Goal: Task Accomplishment & Management: Manage account settings

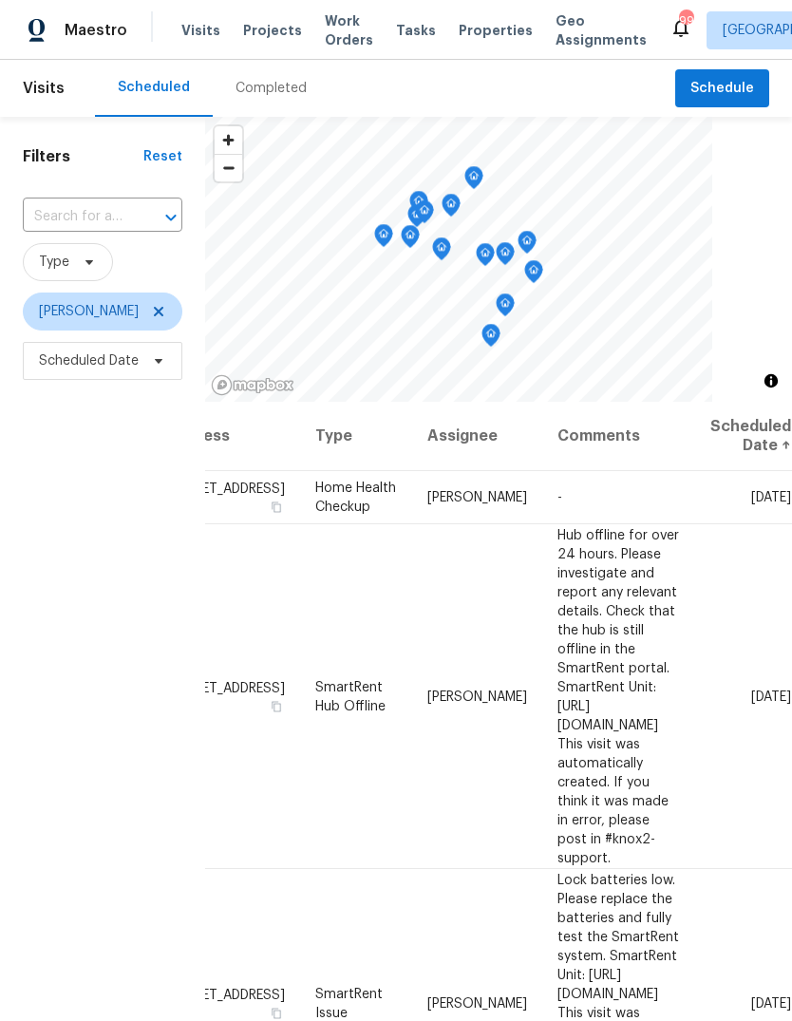
scroll to position [0, 163]
click at [0, 0] on icon at bounding box center [0, 0] width 0 height 0
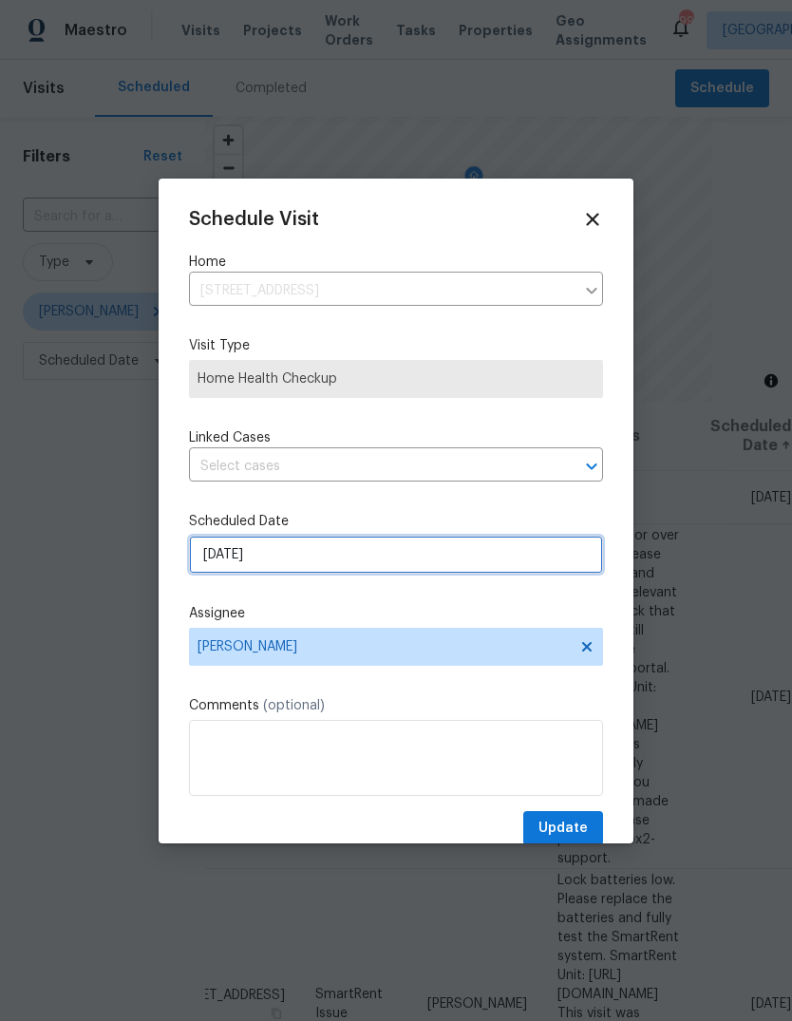
click at [551, 547] on input "[DATE]" at bounding box center [396, 555] width 414 height 38
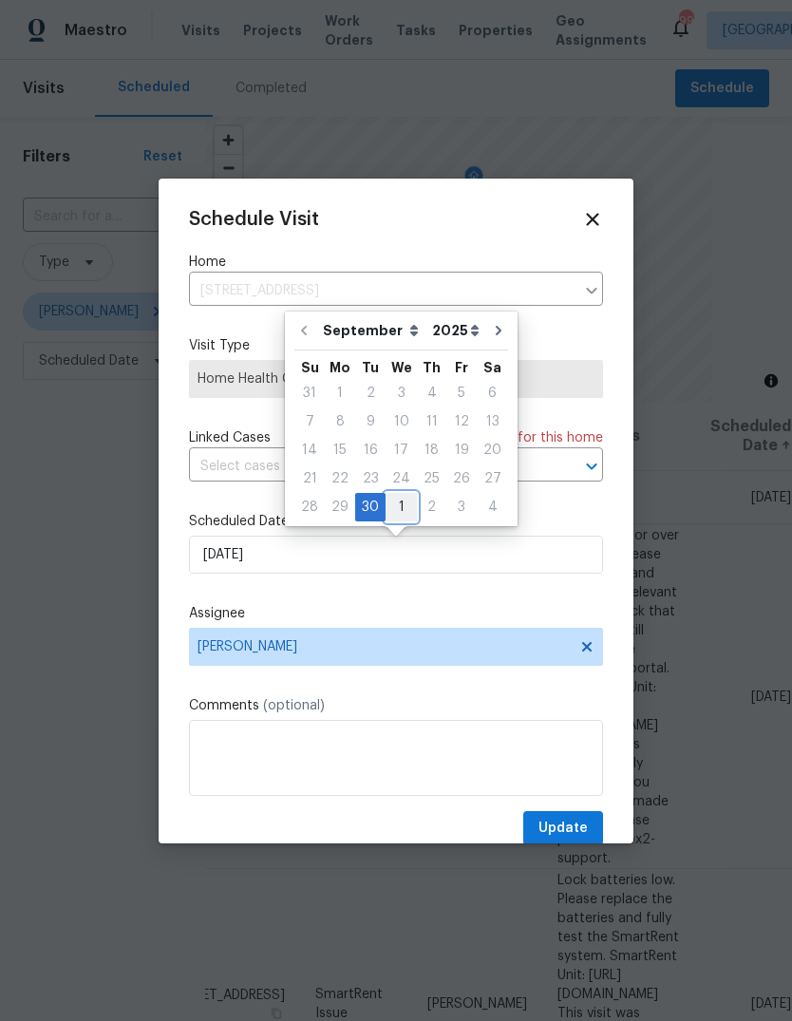
click at [405, 502] on div "1" at bounding box center [401, 507] width 31 height 27
type input "[DATE]"
select select "9"
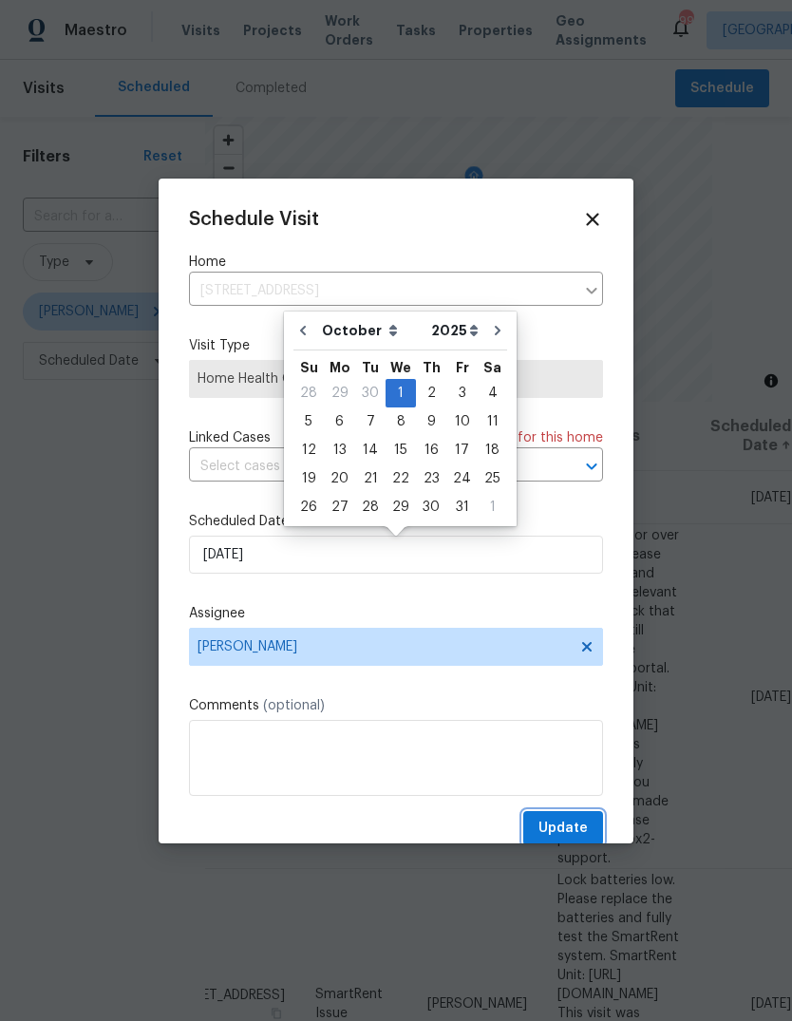
click at [582, 832] on span "Update" at bounding box center [563, 829] width 49 height 24
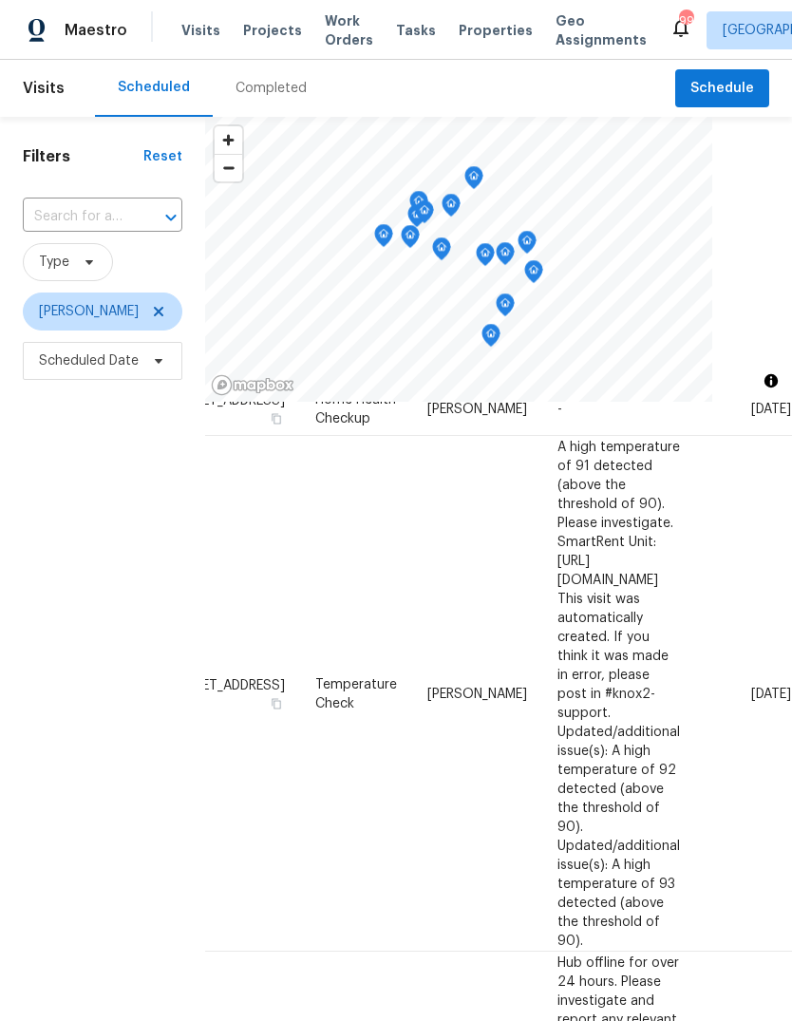
scroll to position [1202, 163]
click at [0, 0] on icon at bounding box center [0, 0] width 0 height 0
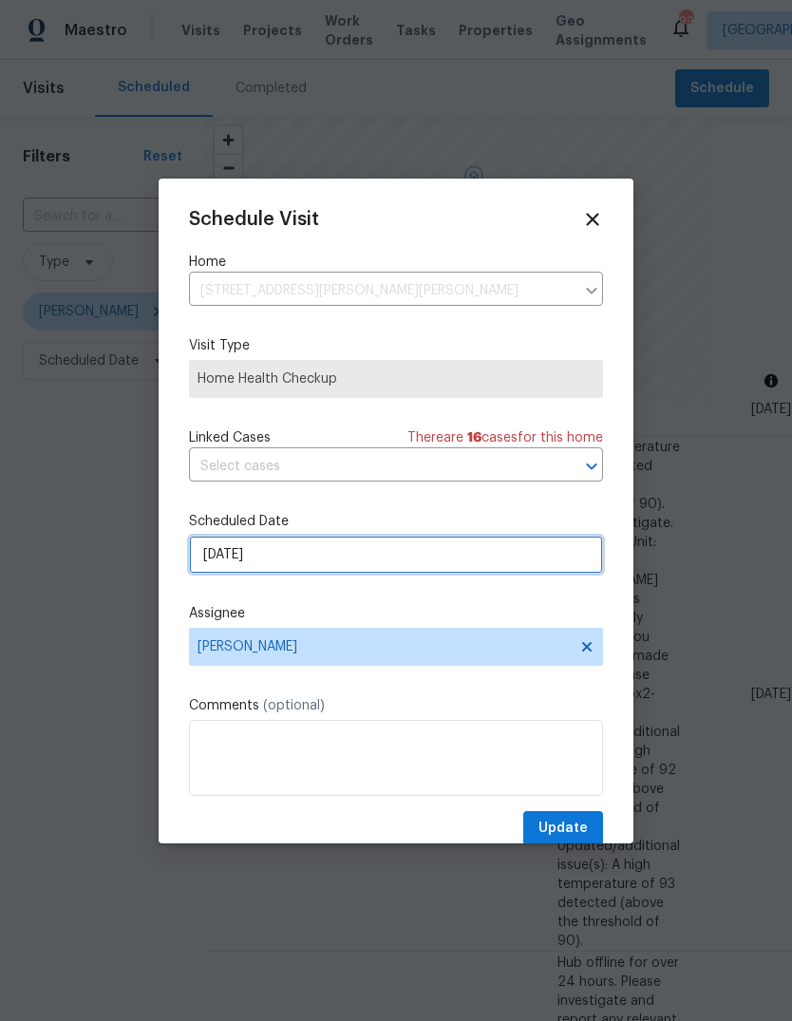
click at [550, 564] on input "[DATE]" at bounding box center [396, 555] width 414 height 38
select select "9"
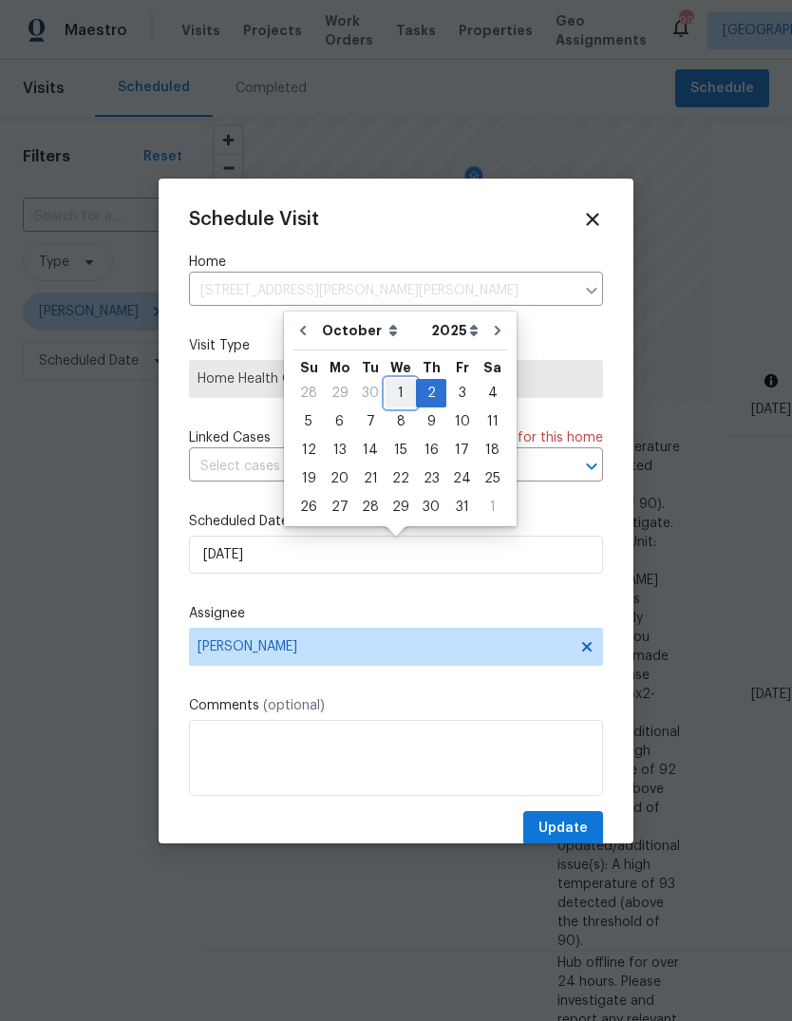
click at [398, 389] on div "1" at bounding box center [401, 393] width 30 height 27
type input "[DATE]"
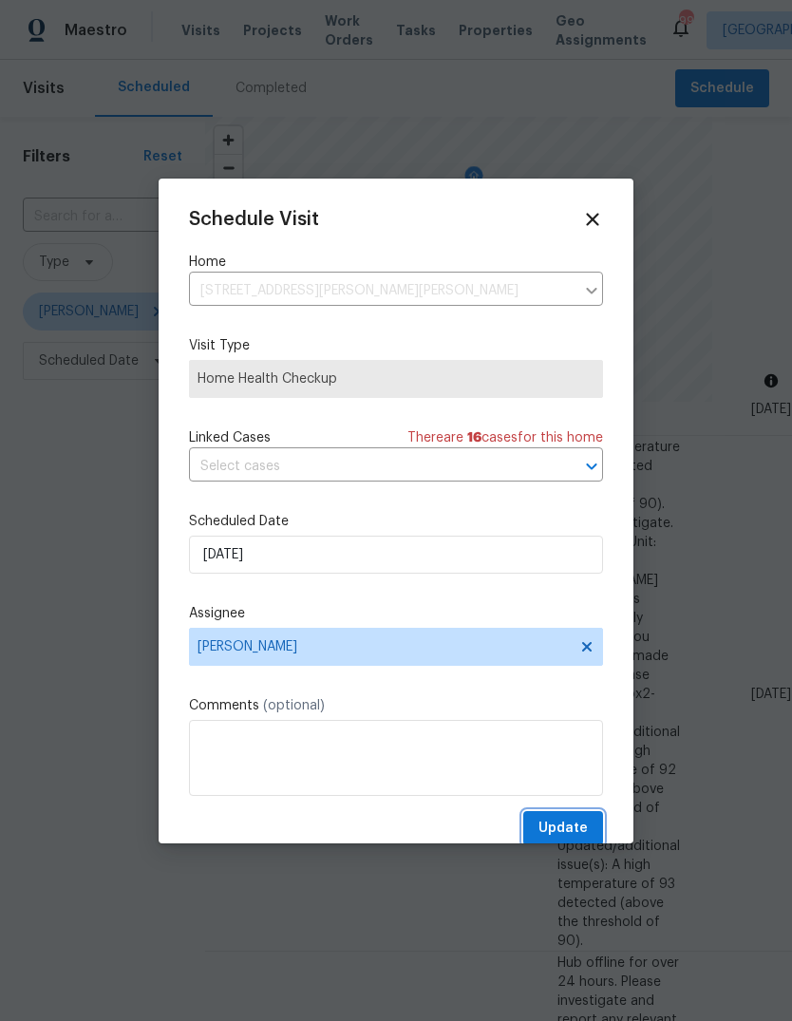
click at [590, 828] on button "Update" at bounding box center [564, 828] width 80 height 35
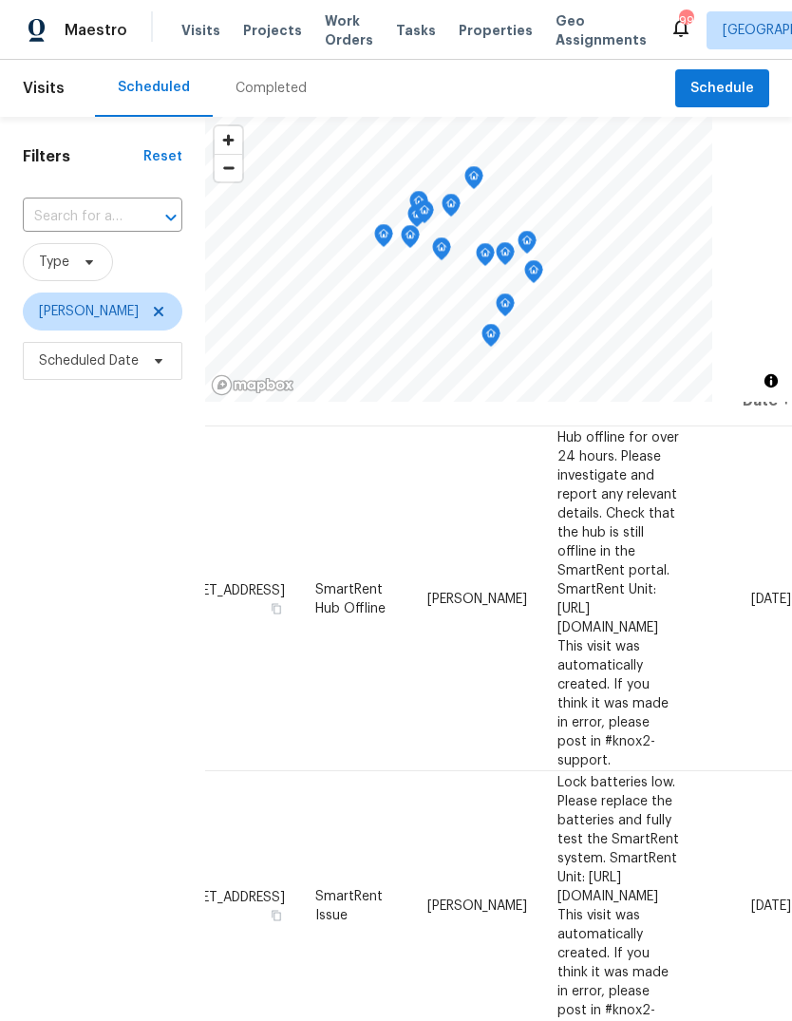
scroll to position [42, 163]
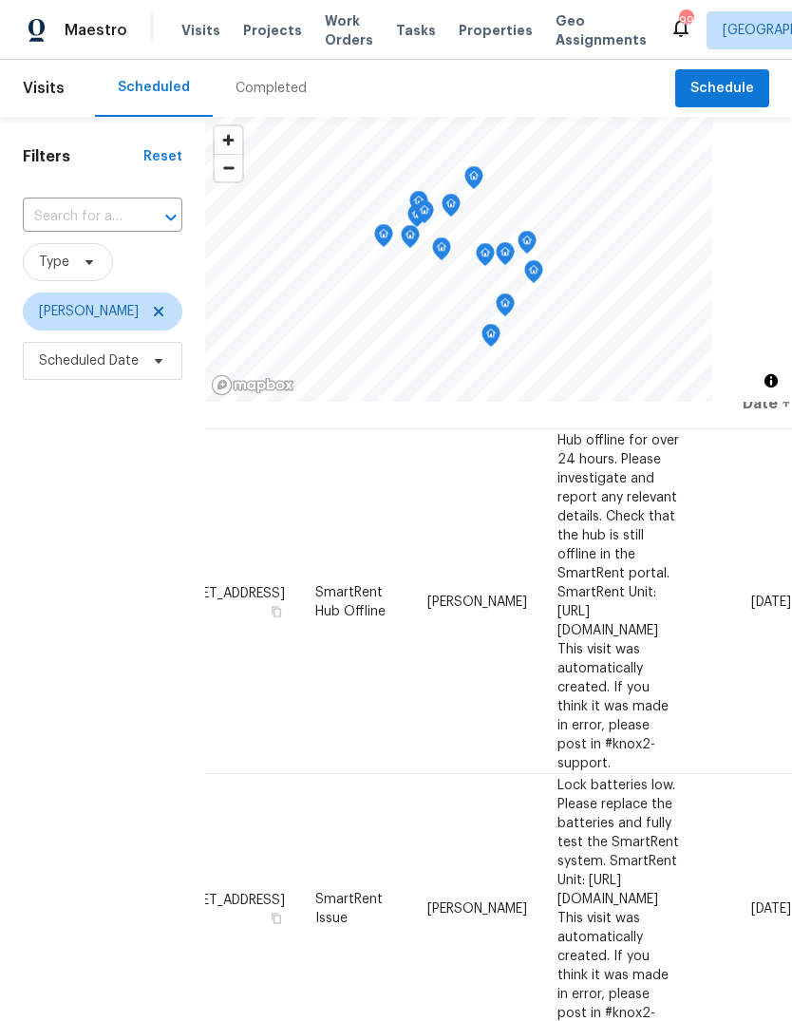
click at [0, 0] on icon at bounding box center [0, 0] width 0 height 0
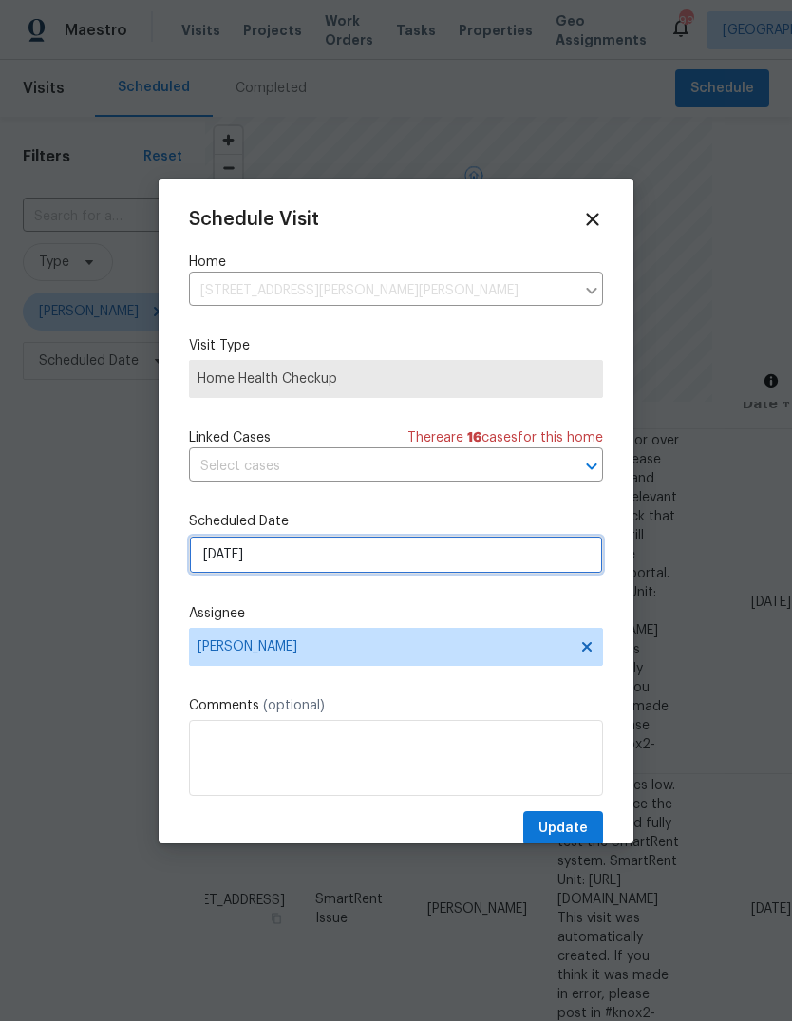
click at [537, 562] on input "[DATE]" at bounding box center [396, 555] width 414 height 38
select select "9"
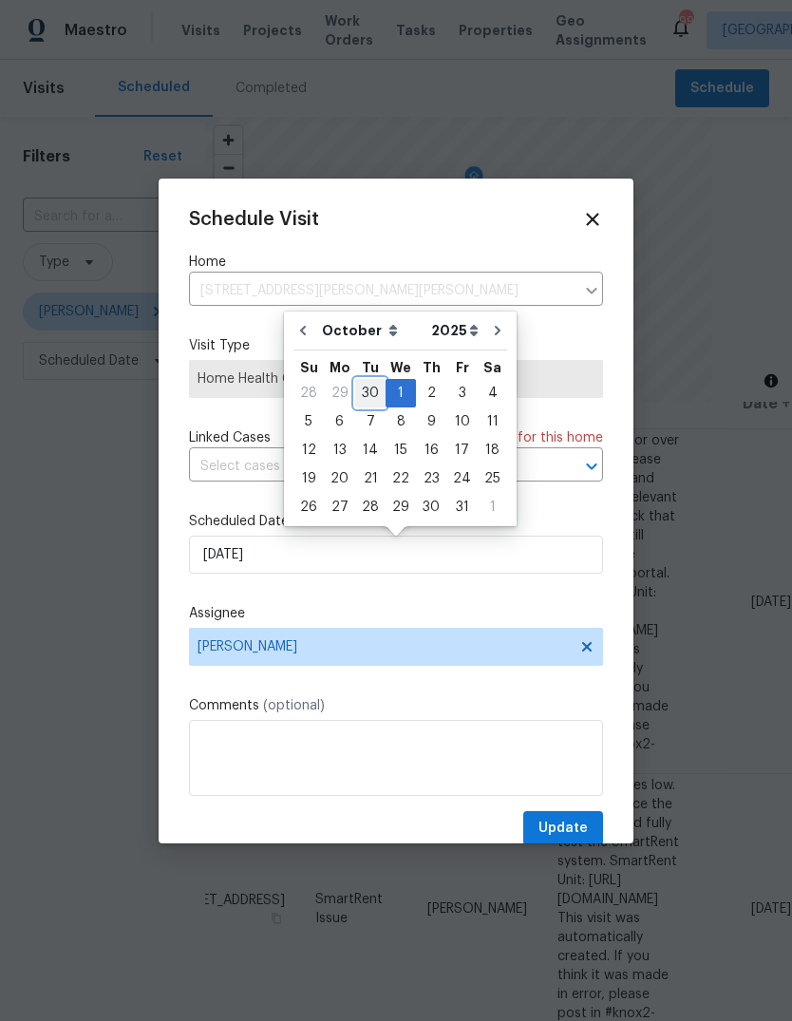
click at [374, 386] on div "30" at bounding box center [370, 393] width 30 height 27
type input "[DATE]"
select select "8"
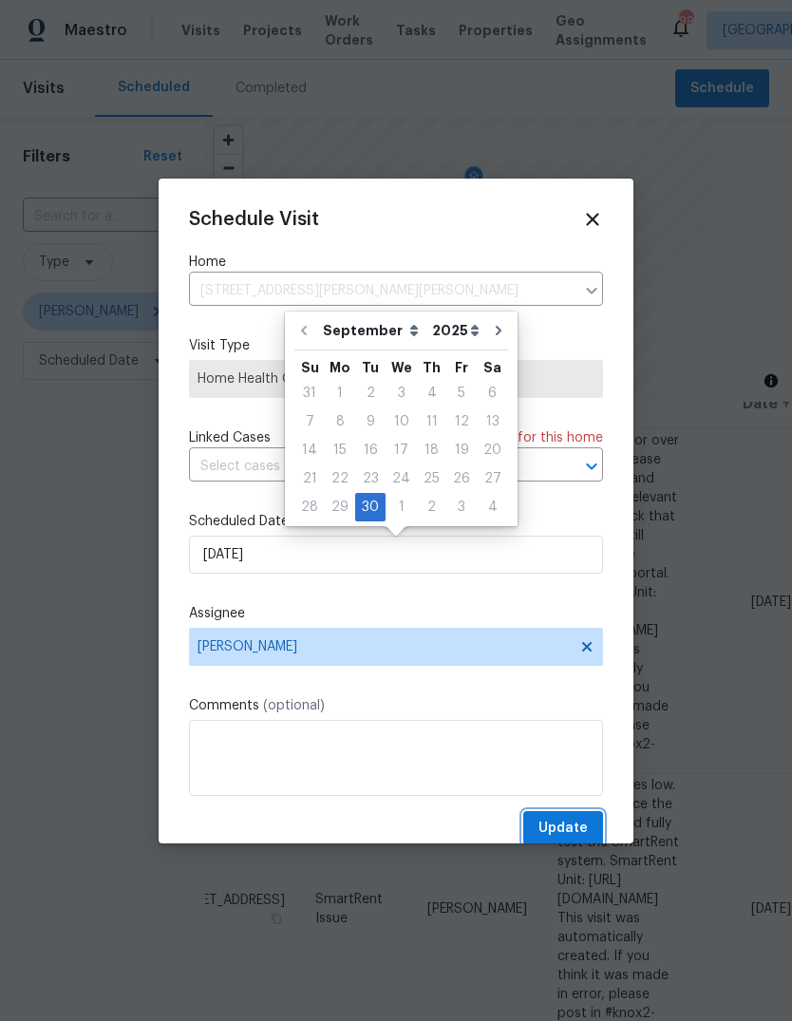
click at [596, 831] on button "Update" at bounding box center [564, 828] width 80 height 35
